Goal: Navigation & Orientation: Go to known website

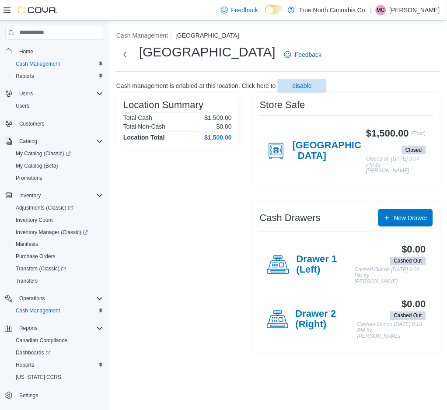
click at [418, 10] on p "Matthew Cross" at bounding box center [414, 10] width 50 height 10
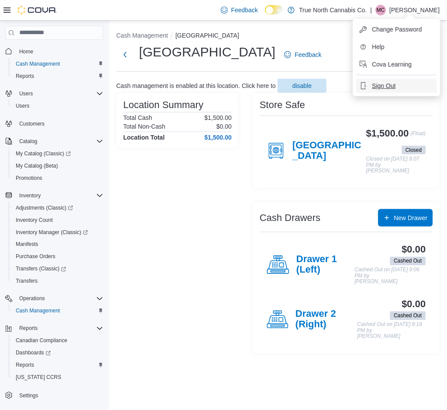
click at [396, 80] on button "Sign Out" at bounding box center [396, 86] width 80 height 14
